Goal: Information Seeking & Learning: Learn about a topic

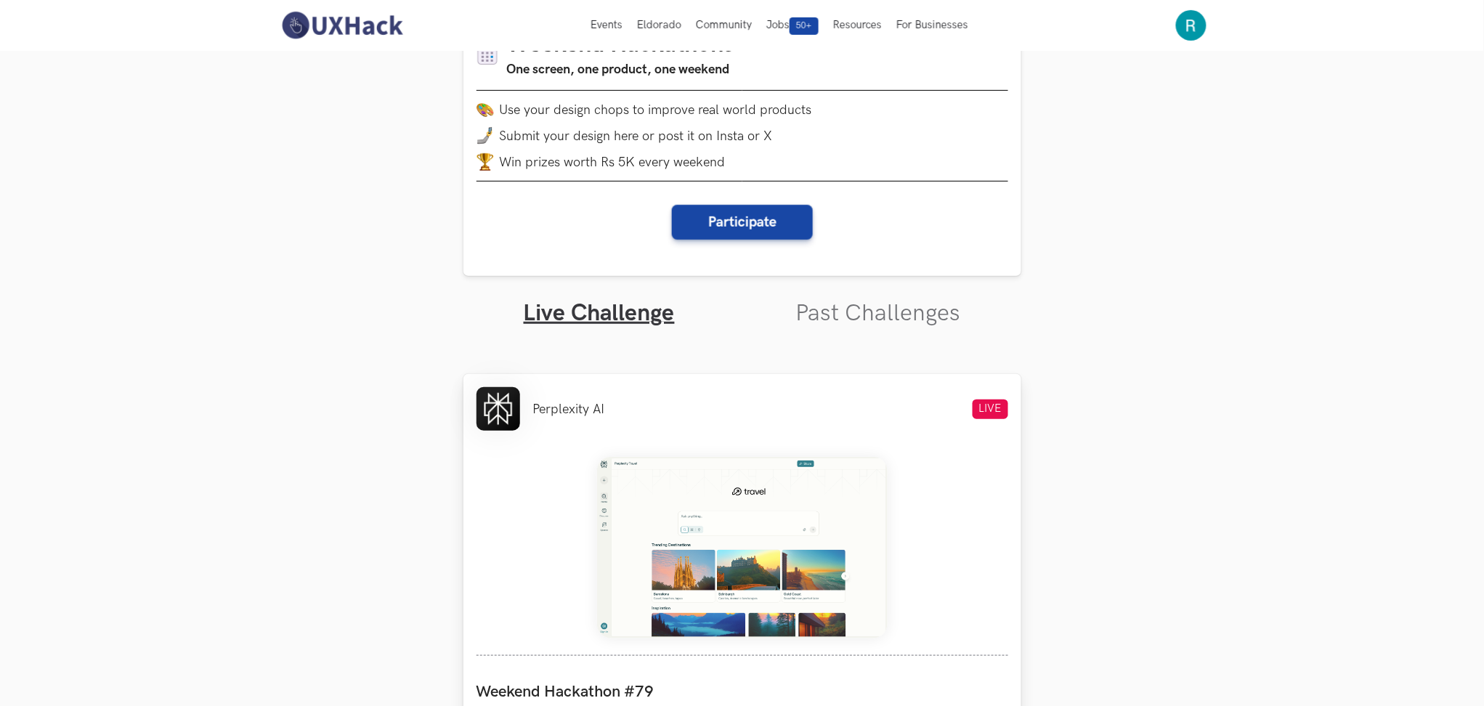
scroll to position [203, 0]
click at [869, 325] on link "Past Challenges" at bounding box center [877, 314] width 165 height 28
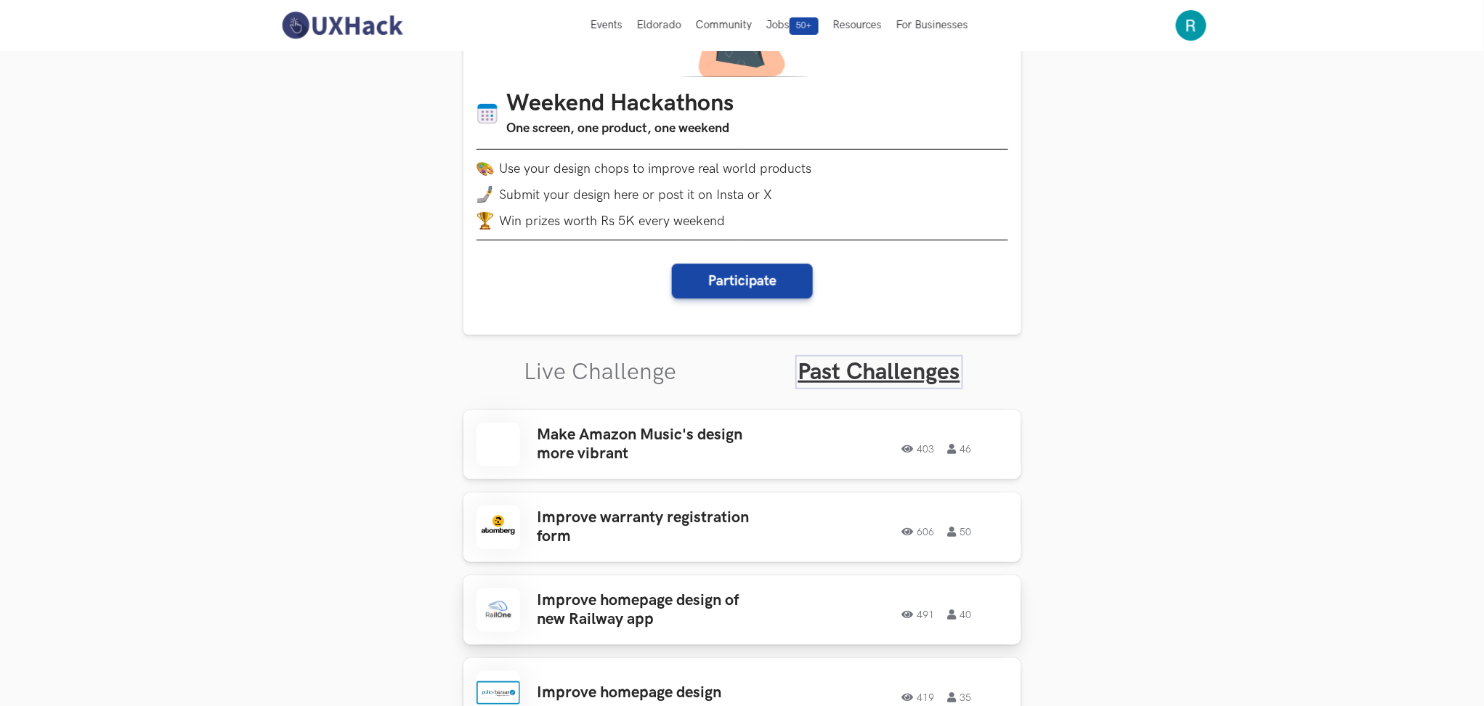
scroll to position [146, 0]
click at [613, 383] on link "Live Challenge" at bounding box center [600, 371] width 153 height 28
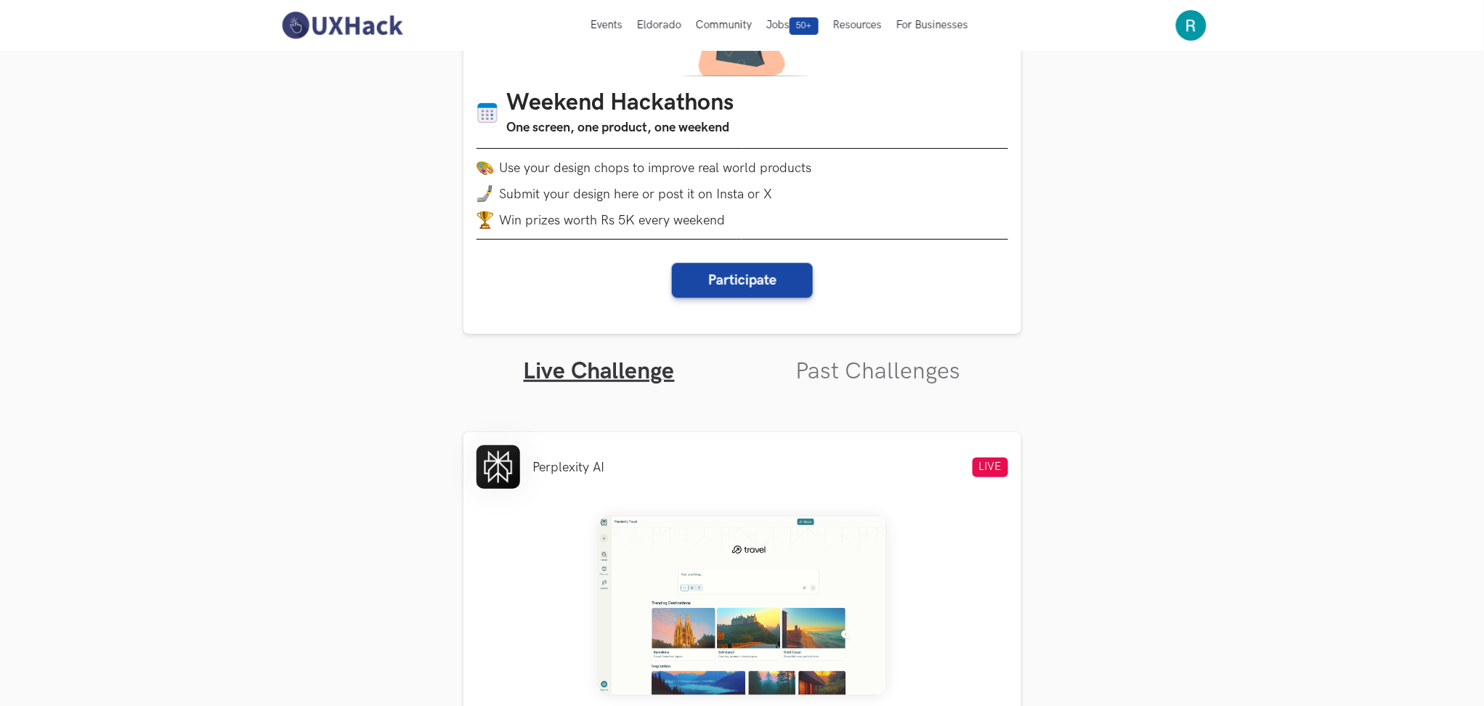
click at [876, 378] on link "Past Challenges" at bounding box center [877, 371] width 165 height 28
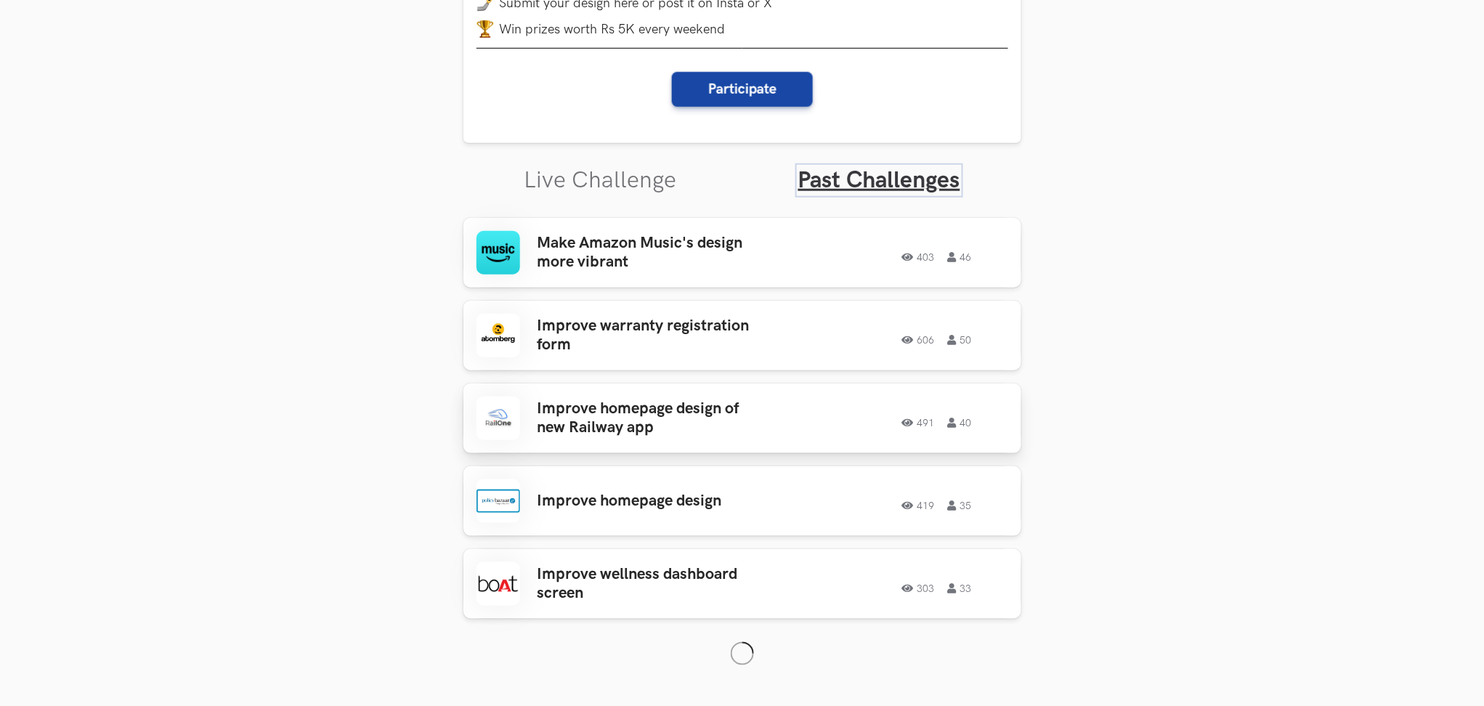
scroll to position [343, 0]
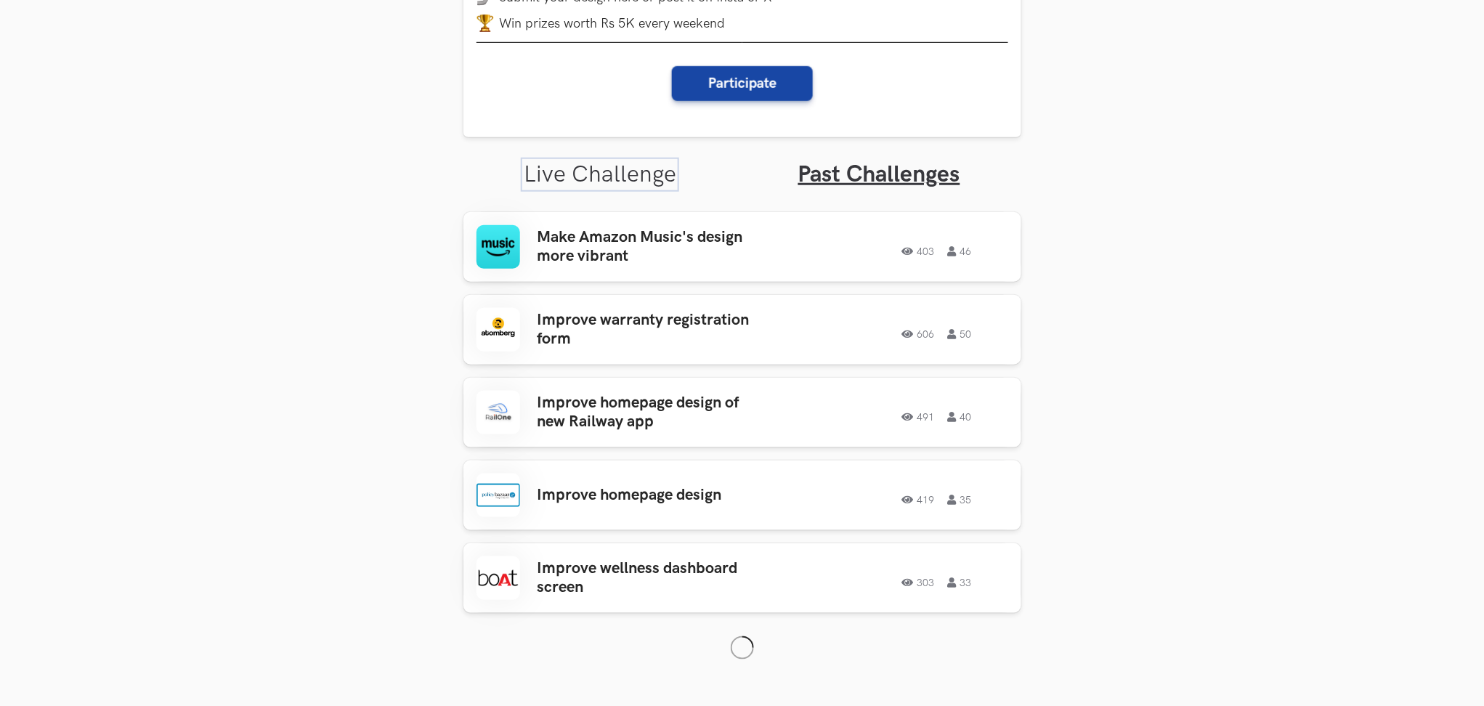
click at [564, 178] on link "Live Challenge" at bounding box center [600, 175] width 153 height 28
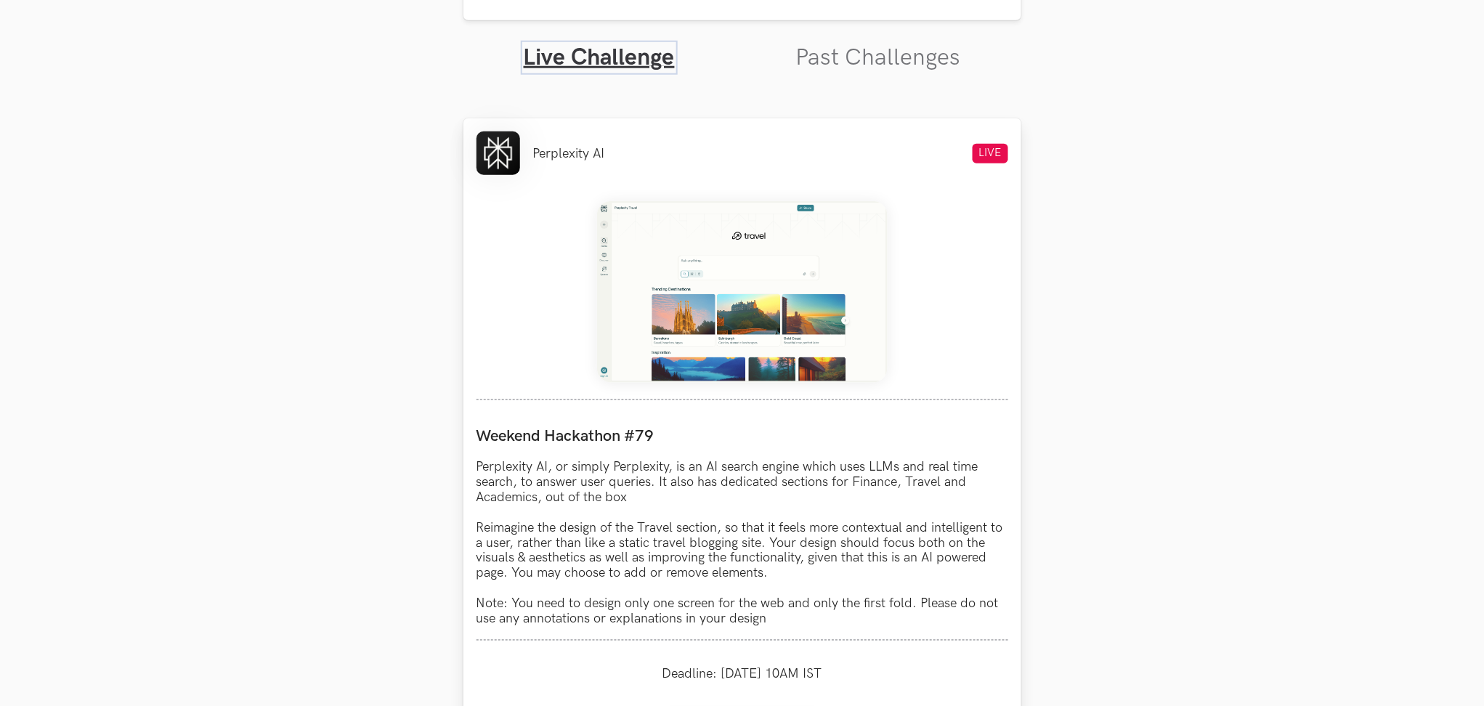
scroll to position [468, 0]
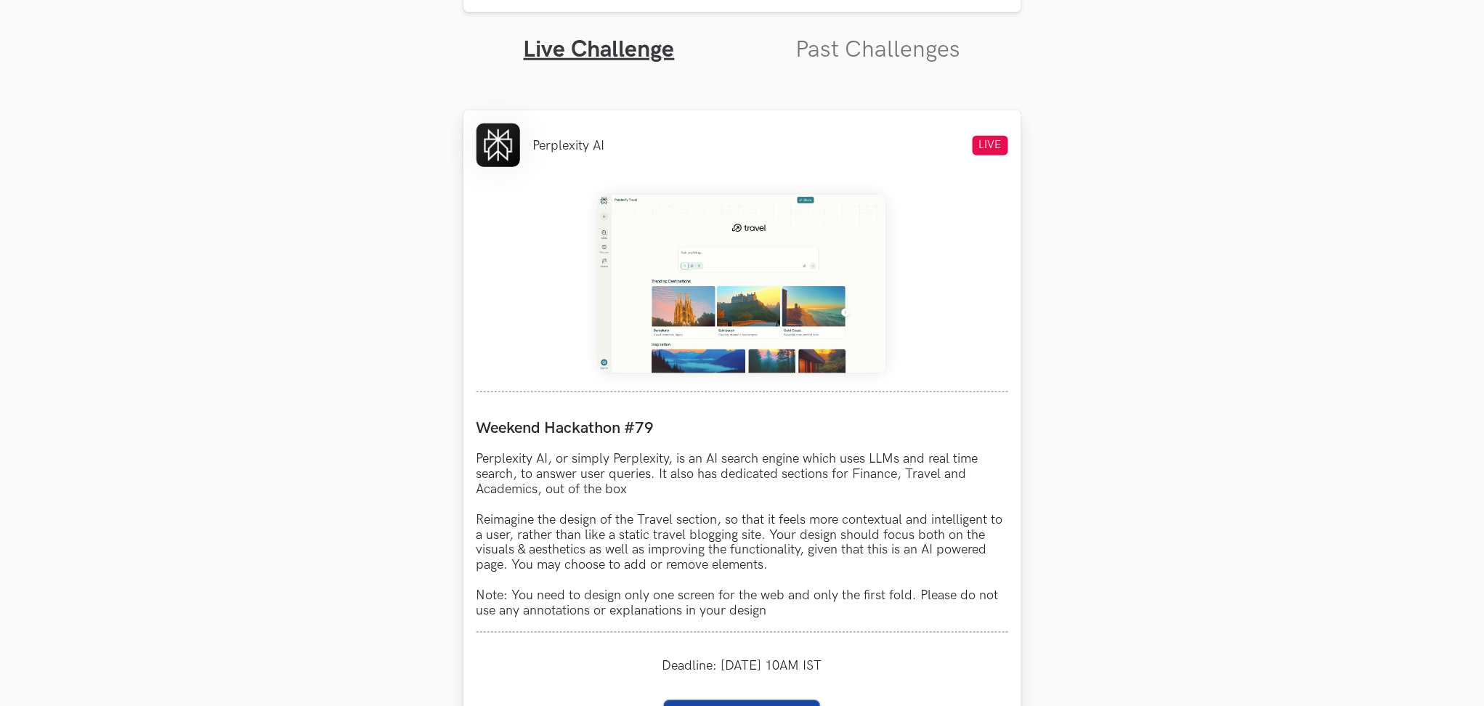
click at [687, 307] on img at bounding box center [742, 284] width 291 height 182
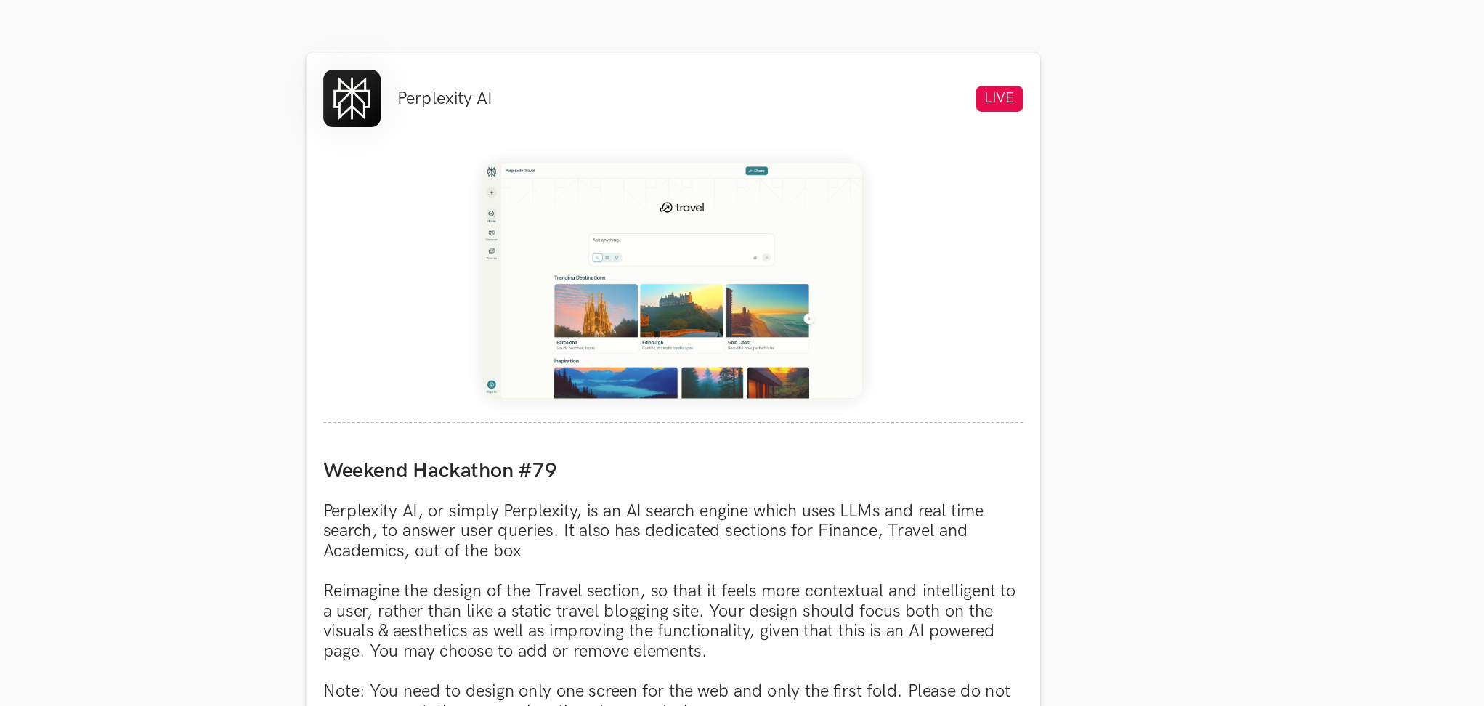
scroll to position [525, 0]
